Goal: Task Accomplishment & Management: Manage account settings

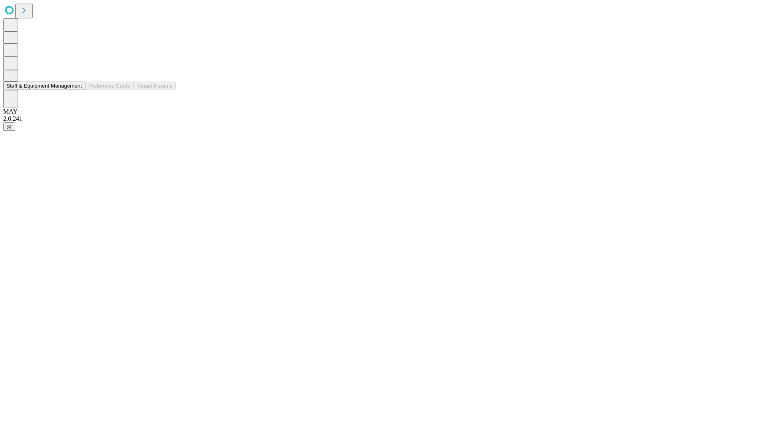
click at [75, 90] on button "Staff & Equipment Management" at bounding box center [44, 86] width 82 height 8
click at [76, 90] on button "Staff & Equipment Management" at bounding box center [44, 86] width 82 height 8
